Goal: Transaction & Acquisition: Purchase product/service

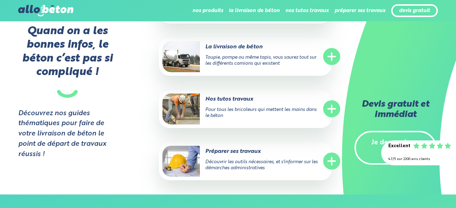
scroll to position [870, 0]
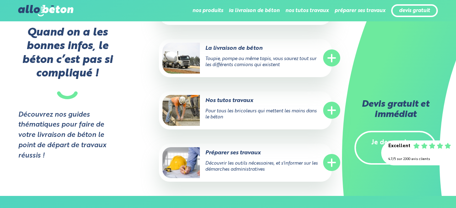
click at [378, 142] on link "Je demande un devis" at bounding box center [396, 148] width 82 height 34
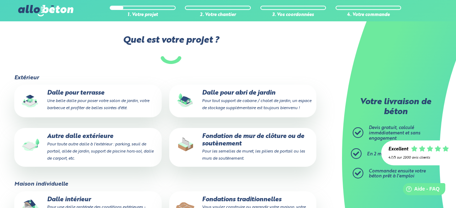
click at [93, 107] on small "Une belle dalle pour poser votre salon de jardin, votre barbecue et profiter de…" at bounding box center [98, 104] width 102 height 11
click at [0, 0] on input "Dalle pour terrasse Une belle dalle pour poser votre salon de jardin, votre bar…" at bounding box center [0, 0] width 0 height 0
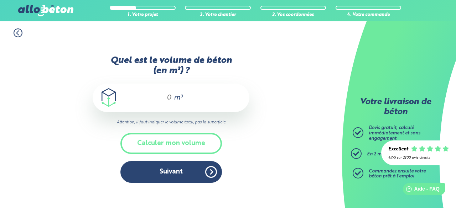
click at [154, 103] on div "m³" at bounding box center [171, 98] width 157 height 29
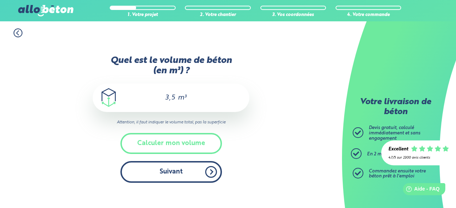
type input "3,5"
click at [160, 167] on button "Suivant" at bounding box center [171, 172] width 102 height 22
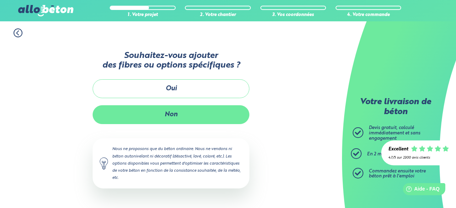
click at [156, 113] on button "Non" at bounding box center [171, 114] width 157 height 19
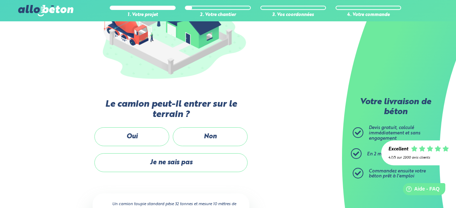
scroll to position [128, 0]
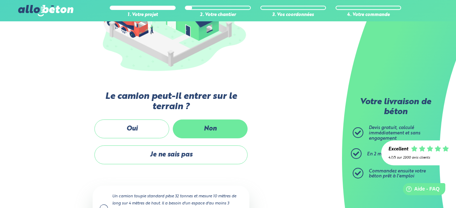
click at [202, 127] on label "Non" at bounding box center [210, 129] width 75 height 19
click at [0, 0] on input "Non" at bounding box center [0, 0] width 0 height 0
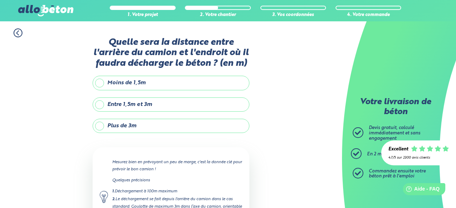
click at [146, 127] on label "Plus de 3m" at bounding box center [171, 126] width 157 height 14
click at [0, 0] on input "Plus de 3m" at bounding box center [0, 0] width 0 height 0
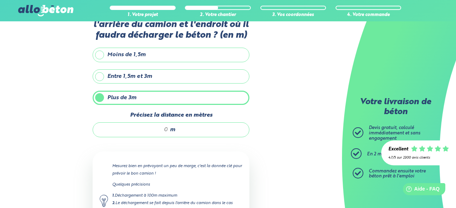
scroll to position [29, 0]
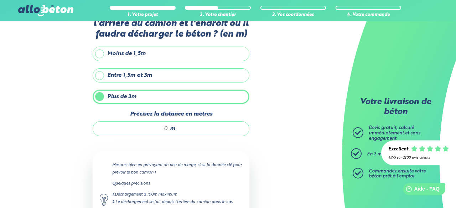
click at [151, 130] on input "Précisez la distance en mètres" at bounding box center [134, 128] width 68 height 7
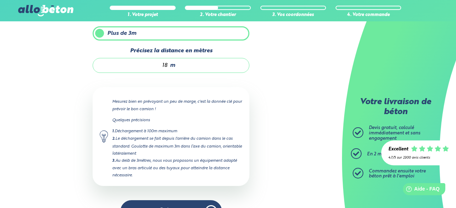
scroll to position [113, 0]
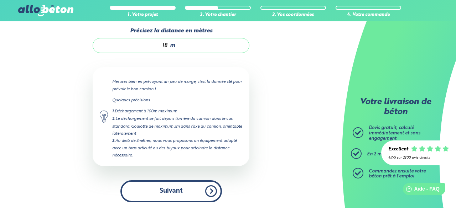
type input "18"
click at [178, 187] on button "Suivant" at bounding box center [171, 192] width 102 height 22
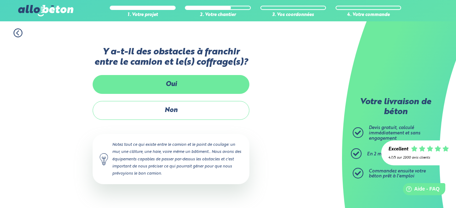
click at [169, 84] on label "Oui" at bounding box center [171, 84] width 157 height 19
click at [0, 0] on input "Oui" at bounding box center [0, 0] width 0 height 0
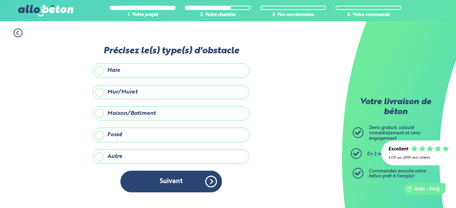
click at [120, 89] on label "Mur/Muret" at bounding box center [171, 92] width 157 height 14
click at [0, 0] on input "Mur/Muret" at bounding box center [0, 0] width 0 height 0
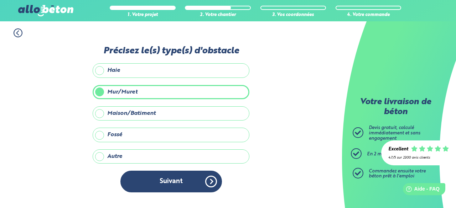
click at [101, 152] on label "Autre" at bounding box center [171, 157] width 157 height 14
click at [0, 0] on input "Autre" at bounding box center [0, 0] width 0 height 0
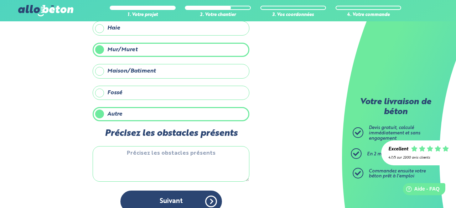
scroll to position [36, 0]
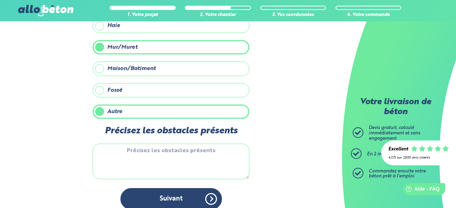
click at [117, 156] on textarea "Précisez les obstacles présents" at bounding box center [171, 162] width 157 height 36
type textarea "p"
type textarea "c"
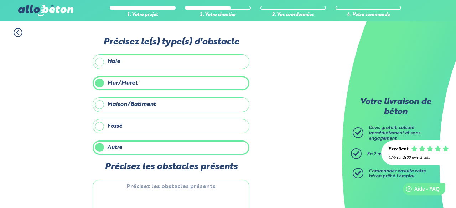
scroll to position [0, 0]
click at [99, 81] on label "Mur/Muret" at bounding box center [171, 84] width 157 height 14
click at [0, 0] on input "Mur/Muret" at bounding box center [0, 0] width 0 height 0
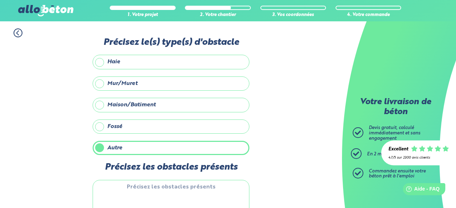
scroll to position [45, 0]
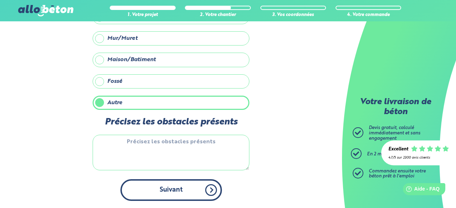
click at [145, 194] on button "Suivant" at bounding box center [171, 191] width 102 height 22
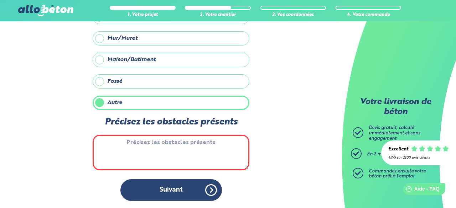
click at [103, 100] on label "Autre" at bounding box center [171, 103] width 157 height 14
click at [0, 0] on input "Autre" at bounding box center [0, 0] width 0 height 0
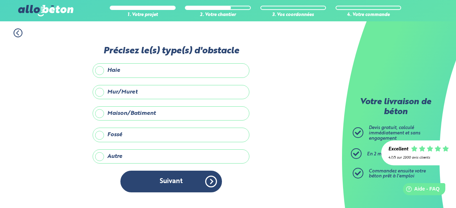
scroll to position [0, 0]
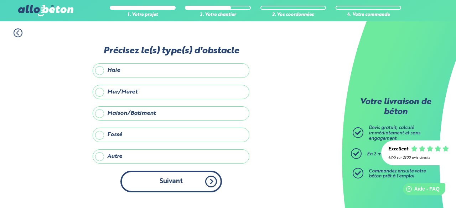
click at [176, 181] on button "Suivant" at bounding box center [171, 182] width 102 height 22
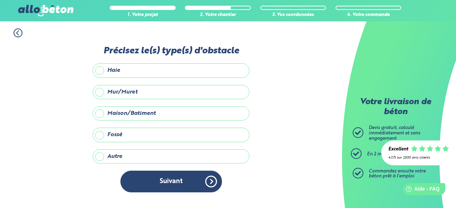
click at [115, 154] on label "Autre" at bounding box center [171, 157] width 157 height 14
click at [0, 0] on input "Autre" at bounding box center [0, 0] width 0 height 0
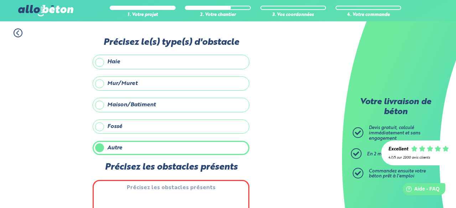
click at [144, 193] on textarea "Précisez les obstacles présents" at bounding box center [171, 198] width 157 height 36
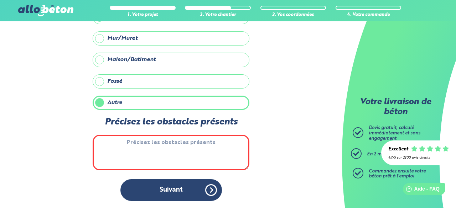
click at [98, 103] on label "Autre" at bounding box center [171, 103] width 157 height 14
click at [0, 0] on input "Autre" at bounding box center [0, 0] width 0 height 0
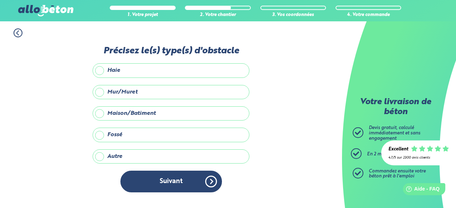
scroll to position [0, 0]
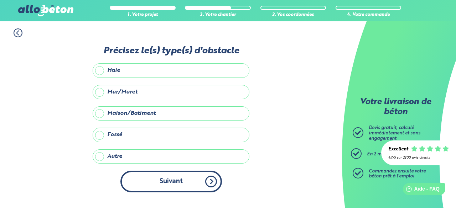
click at [173, 188] on button "Suivant" at bounding box center [171, 182] width 102 height 22
click at [170, 190] on button "Suivant" at bounding box center [171, 182] width 102 height 22
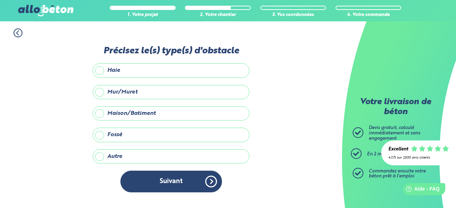
click at [121, 159] on label "Autre" at bounding box center [171, 157] width 157 height 14
click at [0, 0] on input "Autre" at bounding box center [0, 0] width 0 height 0
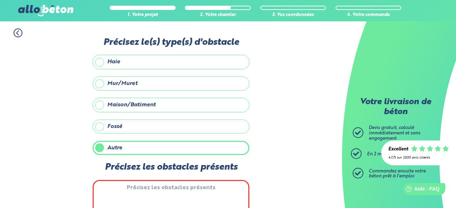
click at [150, 189] on textarea "Précisez les obstacles présents" at bounding box center [171, 198] width 157 height 36
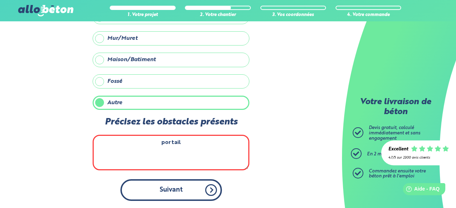
type textarea "portail"
click at [164, 194] on button "Suivant" at bounding box center [171, 191] width 102 height 22
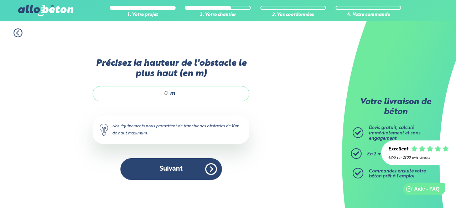
click at [151, 95] on input "Précisez la hauteur de l'obstacle le plus haut (en m)" at bounding box center [134, 93] width 68 height 7
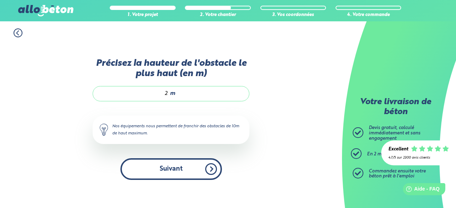
type input "2"
click at [180, 170] on button "Suivant" at bounding box center [171, 170] width 102 height 22
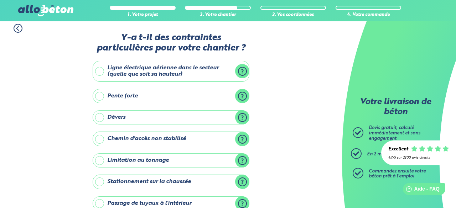
scroll to position [5, 0]
click at [100, 68] on label "Ligne électrique aérienne dans le secteur (quelle que soit sa hauteur)" at bounding box center [171, 71] width 157 height 21
click at [0, 0] on input "Ligne électrique aérienne dans le secteur (quelle que soit sa hauteur)" at bounding box center [0, 0] width 0 height 0
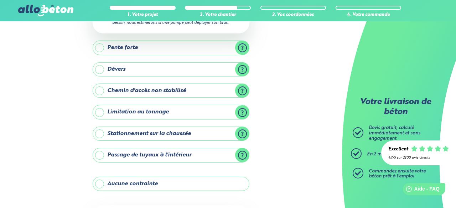
scroll to position [103, 0]
click at [100, 133] on label "Stationnement sur la chaussée" at bounding box center [171, 134] width 157 height 14
click at [0, 0] on input "Stationnement sur la chaussée" at bounding box center [0, 0] width 0 height 0
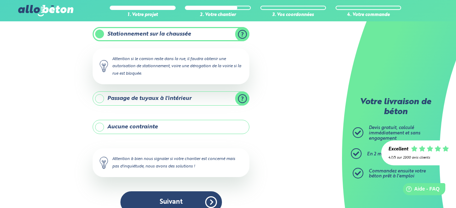
scroll to position [215, 0]
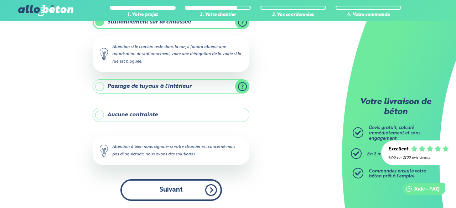
click at [159, 180] on button "Suivant" at bounding box center [171, 191] width 102 height 22
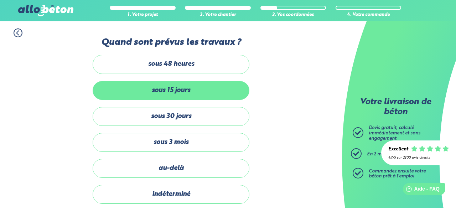
click at [153, 96] on label "sous 15 jours" at bounding box center [171, 90] width 157 height 19
click at [0, 0] on input "sous 15 jours" at bounding box center [0, 0] width 0 height 0
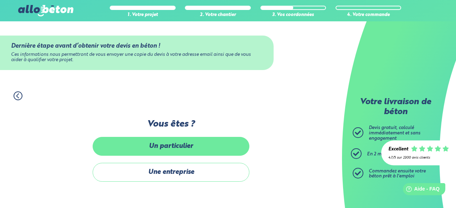
click at [148, 147] on label "Un particulier" at bounding box center [171, 146] width 157 height 19
click at [0, 0] on input "Un particulier" at bounding box center [0, 0] width 0 height 0
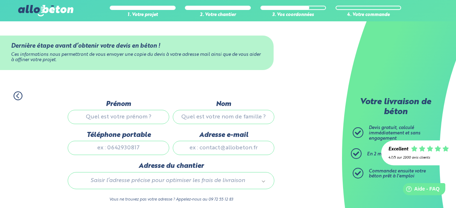
click at [109, 112] on input "Prénom" at bounding box center [119, 117] width 102 height 14
type input "Gabriel"
click at [206, 120] on input "Nom" at bounding box center [224, 117] width 102 height 14
type input "MIGNOT"
click at [219, 144] on input "Adresse e-mail" at bounding box center [224, 148] width 102 height 14
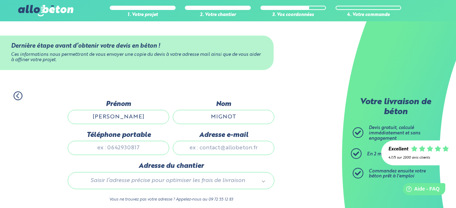
type input "gabouille44@gmail.com"
click at [100, 149] on input "Téléphone portable" at bounding box center [119, 148] width 102 height 14
type input "0633099829"
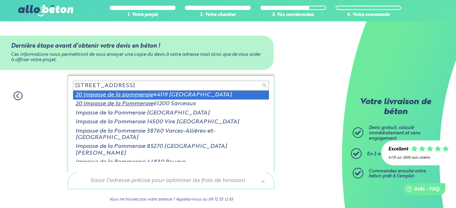
type input "20 impasse de la pommeraie"
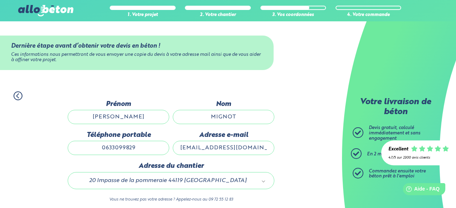
scroll to position [85, 0]
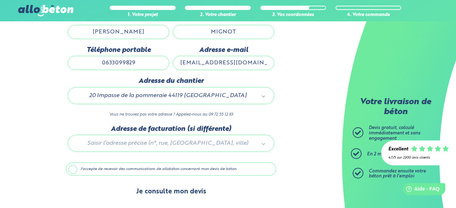
click at [158, 191] on button "Je consulte mon devis" at bounding box center [171, 192] width 84 height 18
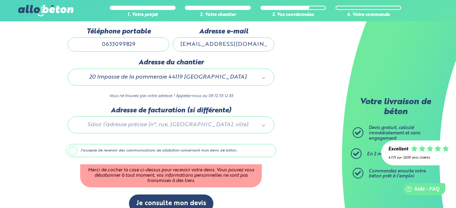
scroll to position [108, 0]
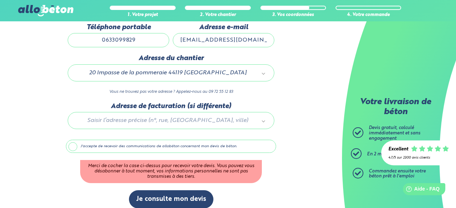
click at [78, 146] on label "J'accepte de recevoir des communications de allobéton concernant mon devis de b…" at bounding box center [171, 147] width 210 height 14
click at [0, 0] on input "J'accepte de recevoir des communications de allobéton concernant mon devis de b…" at bounding box center [0, 0] width 0 height 0
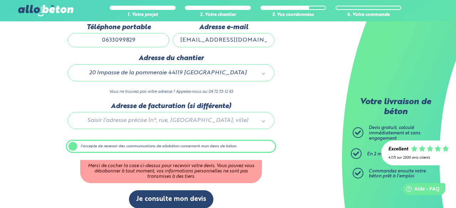
scroll to position [85, 0]
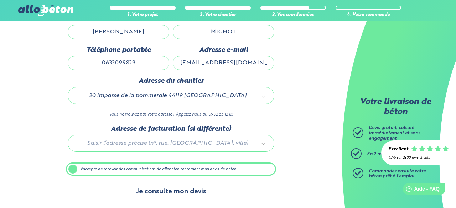
click at [147, 194] on button "Je consulte mon devis" at bounding box center [171, 192] width 84 height 18
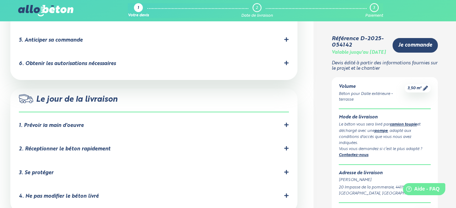
scroll to position [588, 0]
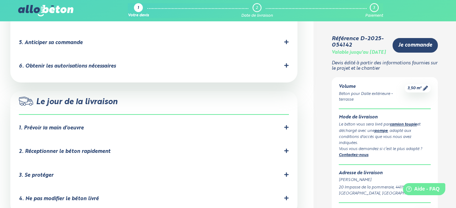
click at [55, 125] on div "1. Prévoir la main d'oeuvre" at bounding box center [51, 128] width 65 height 6
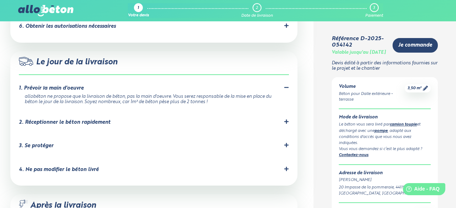
scroll to position [629, 0]
click at [53, 119] on div "2. Réceptionner le béton rapidement" at bounding box center [65, 122] width 92 height 6
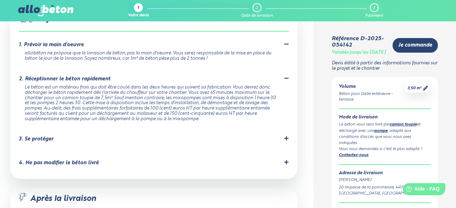
scroll to position [682, 0]
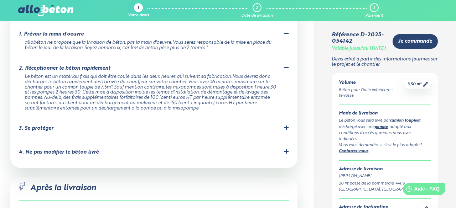
click at [42, 150] on div "4. Ne pas modifier le béton livré" at bounding box center [59, 153] width 80 height 6
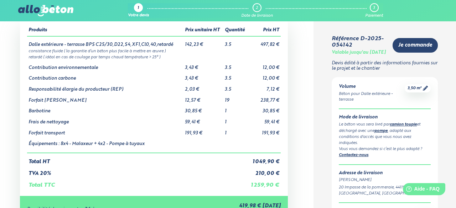
scroll to position [0, 0]
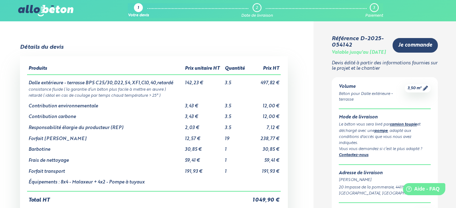
click at [358, 158] on link "Contactez-nous" at bounding box center [354, 156] width 30 height 4
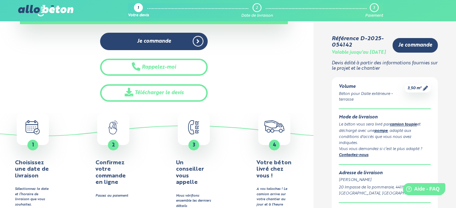
scroll to position [237, 0]
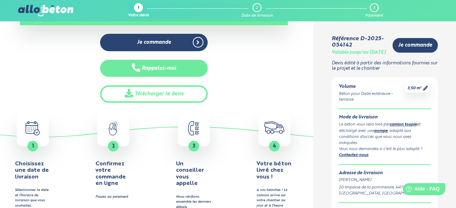
click at [176, 72] on button "Rappelez-moi" at bounding box center [153, 68] width 107 height 17
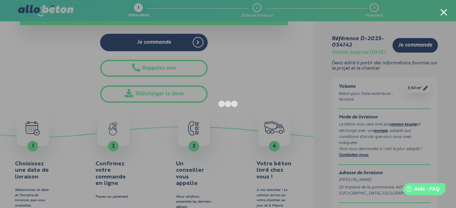
click at [440, 11] on div at bounding box center [443, 12] width 7 height 7
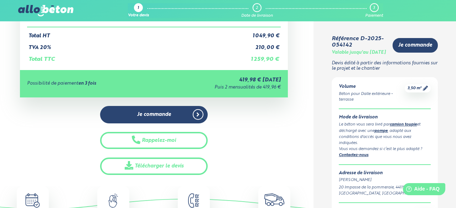
scroll to position [236, 0]
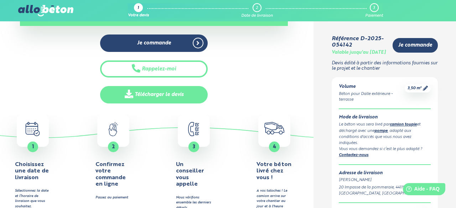
click at [134, 95] on span at bounding box center [130, 95] width 10 height 10
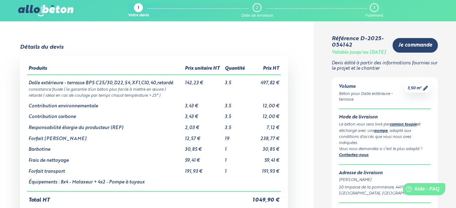
scroll to position [53, 0]
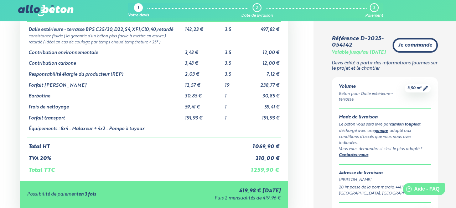
click at [400, 48] on span "Je commande" at bounding box center [415, 45] width 34 height 6
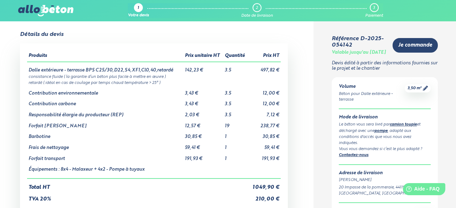
scroll to position [14, 0]
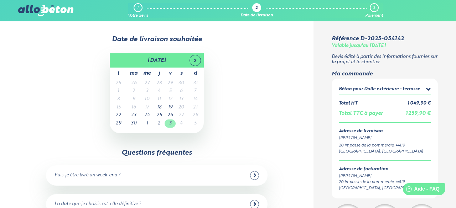
click at [171, 125] on td "3" at bounding box center [170, 124] width 11 height 8
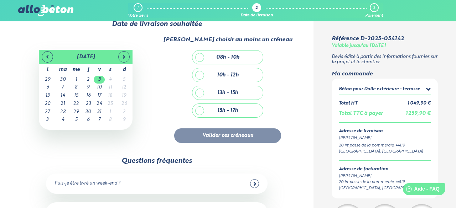
scroll to position [12, 0]
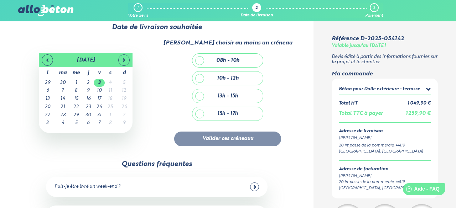
click at [198, 113] on div "15h - 17h" at bounding box center [227, 114] width 71 height 14
checkbox input "true"
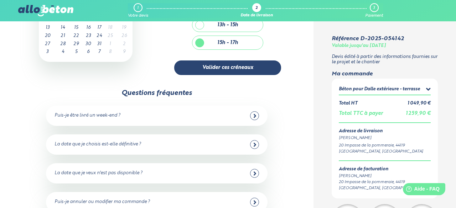
scroll to position [0, 0]
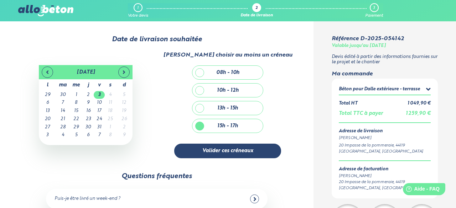
click at [273, 122] on div "13h - 15h 15h - 17h" at bounding box center [226, 119] width 139 height 36
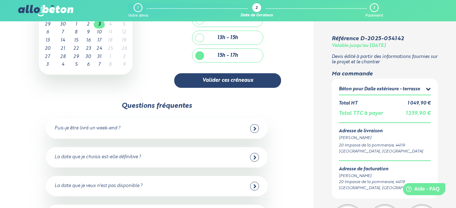
scroll to position [71, 0]
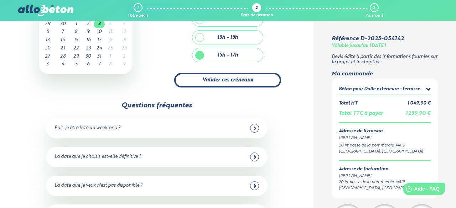
click at [247, 82] on button "Valider ces créneaux" at bounding box center [227, 80] width 107 height 15
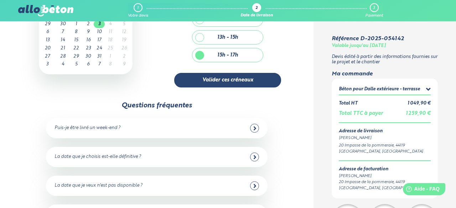
click at [103, 155] on div "La date que je choisis est-elle définitive ?" at bounding box center [98, 157] width 87 height 5
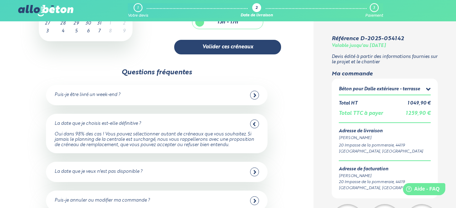
scroll to position [161, 0]
